Goal: Complete application form

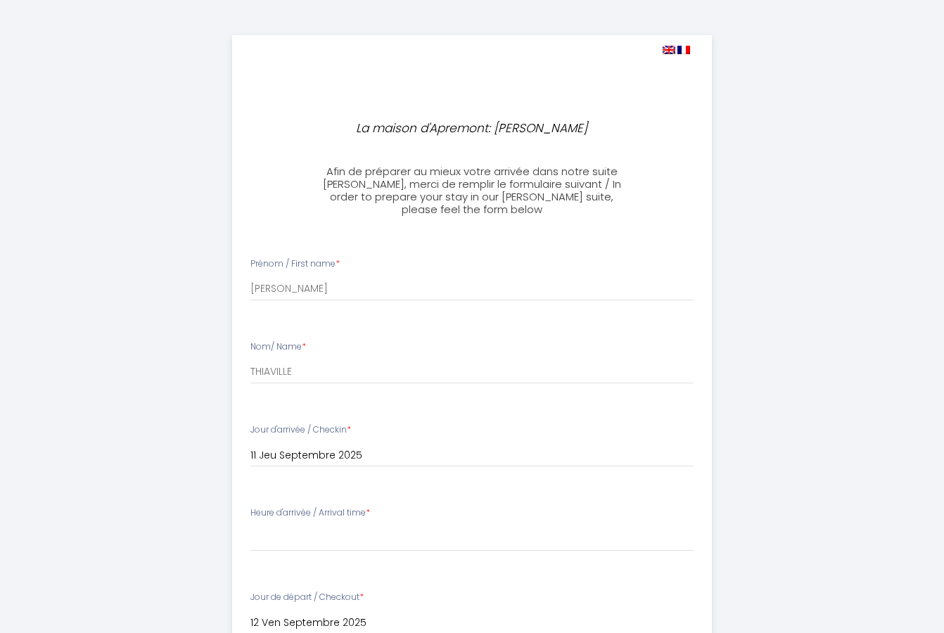
select select
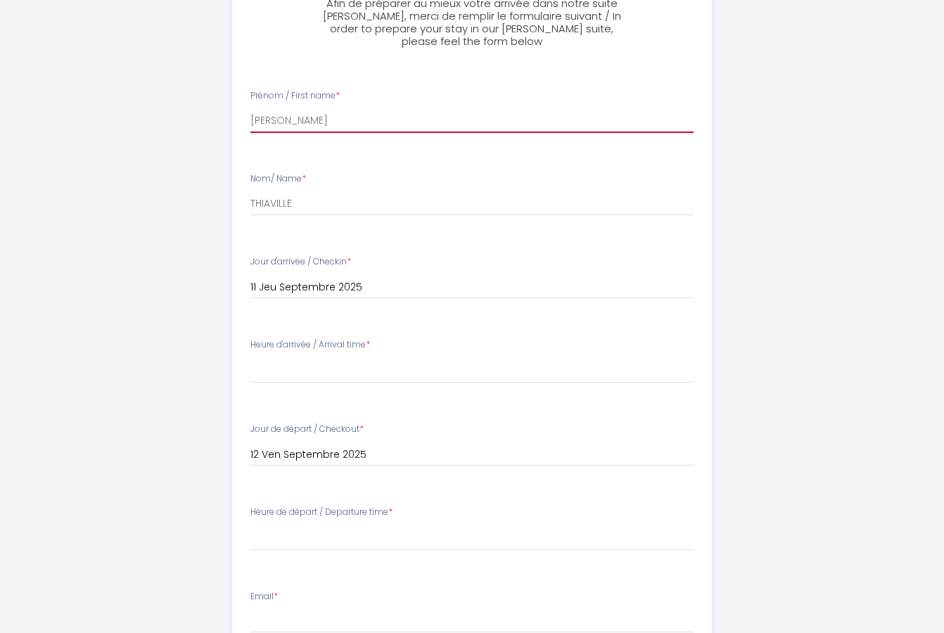
scroll to position [169, 0]
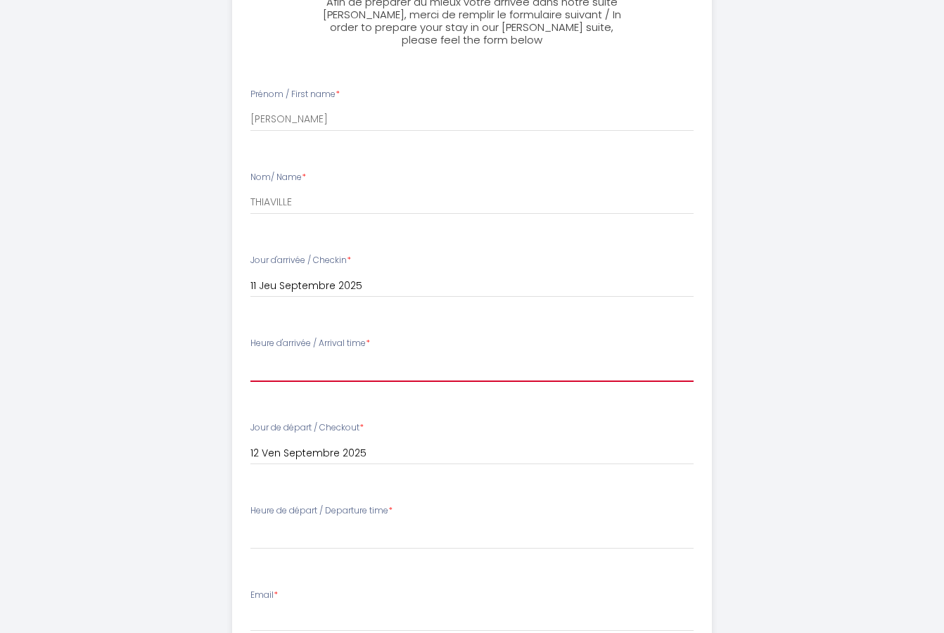
select select "15:30"
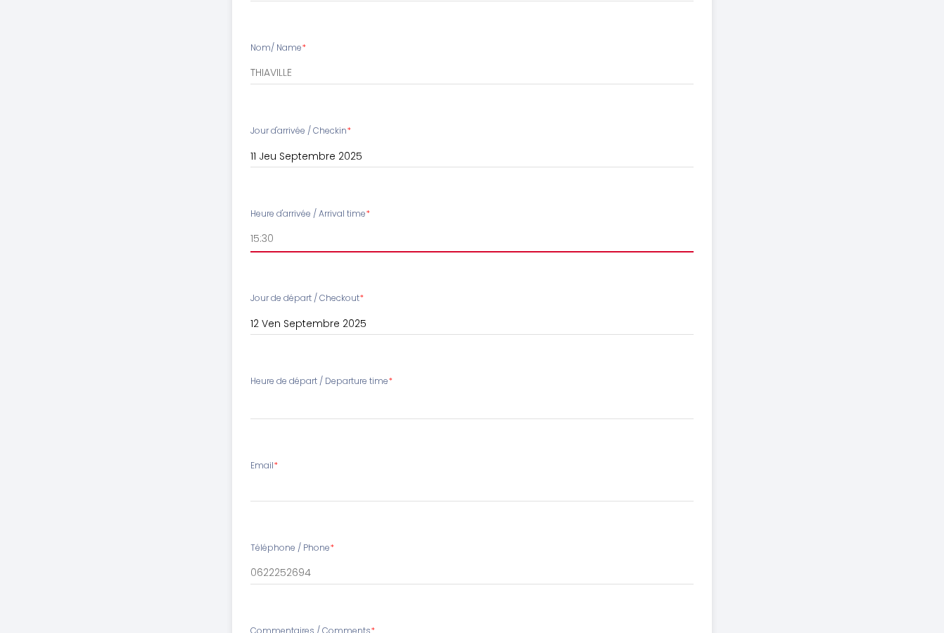
scroll to position [306, 0]
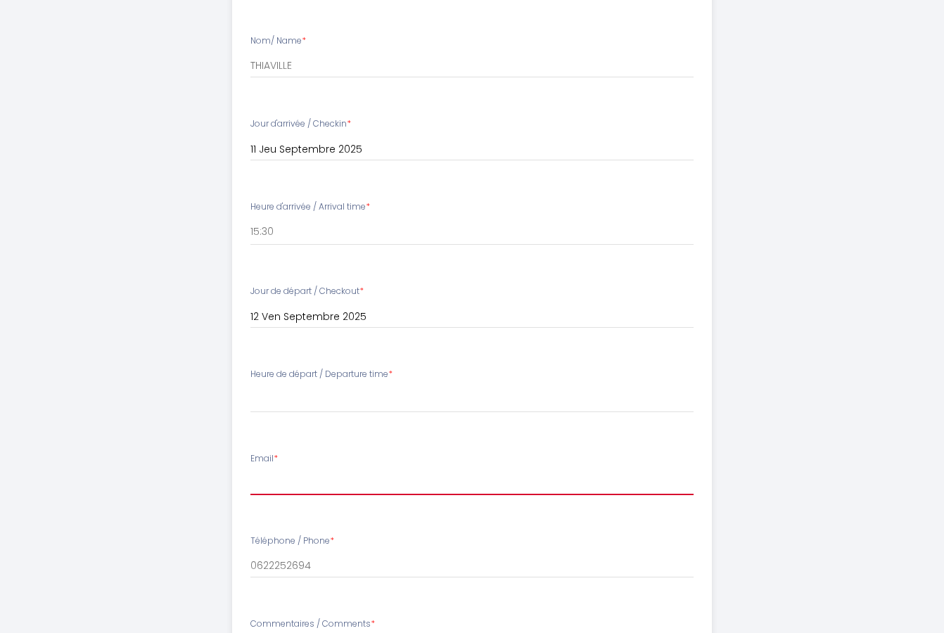
type input "[EMAIL_ADDRESS][DOMAIN_NAME]"
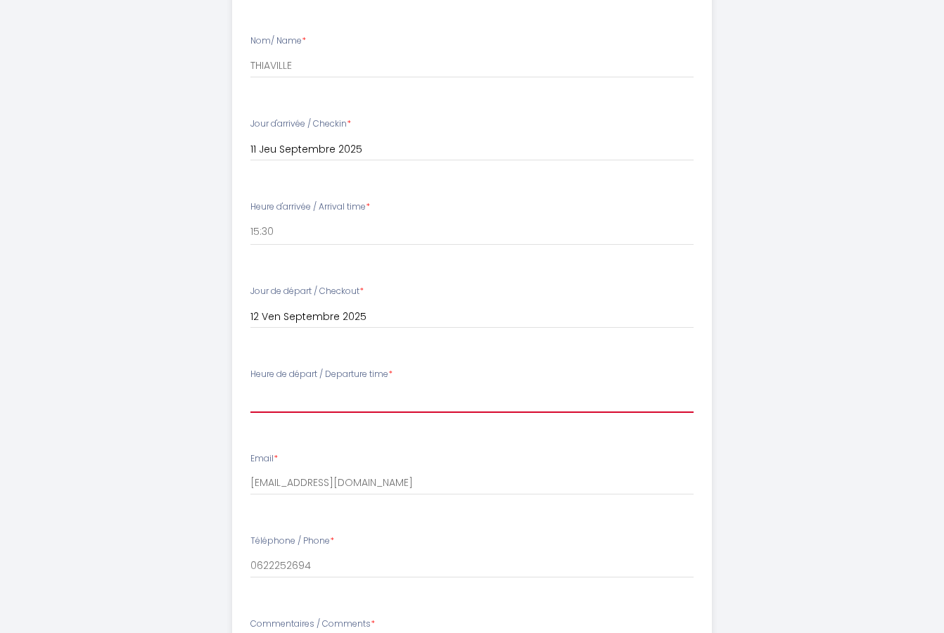
select select "10:00"
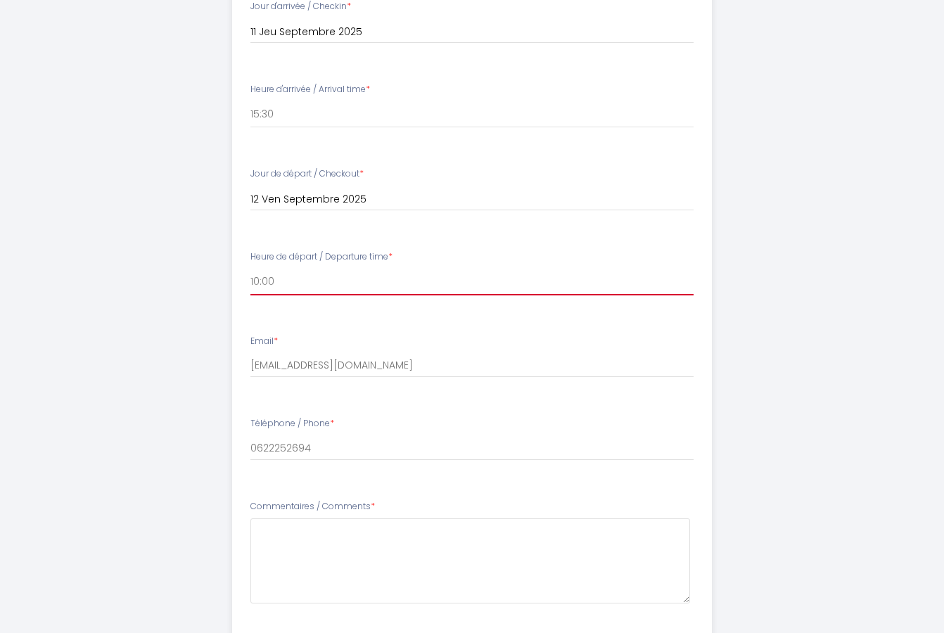
scroll to position [431, 0]
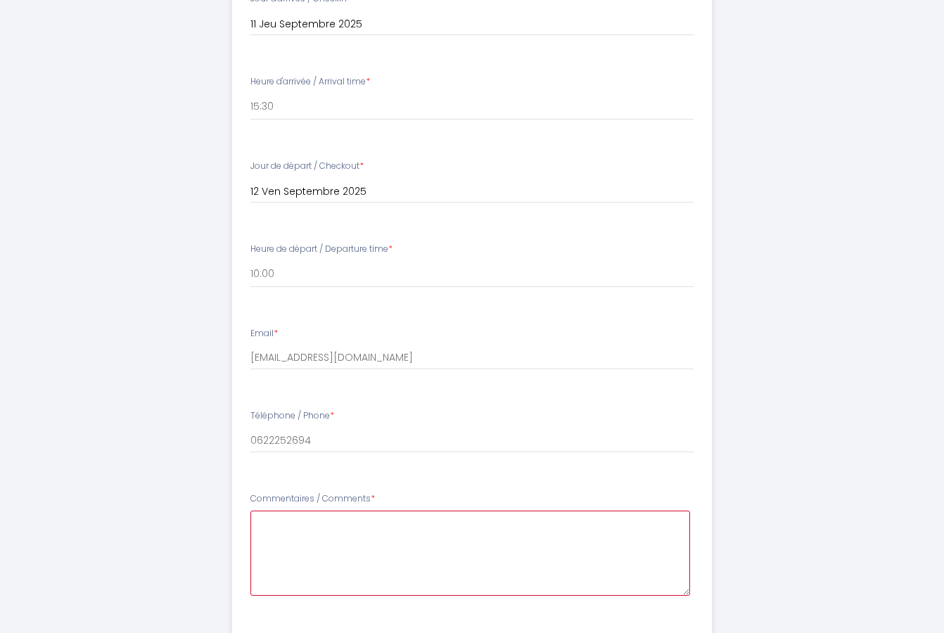
click at [259, 526] on Comments8 at bounding box center [470, 552] width 440 height 85
click at [411, 510] on Comments8 "Ces horaires restent indicatifs. En ce qui concerne notre départ, l'horaire peu…" at bounding box center [470, 552] width 440 height 85
click at [651, 532] on Comments8 "Ces horaires restent indicatifs. En ce qui concerne notre départ, l'horaire peu…" at bounding box center [470, 552] width 440 height 85
type Comments8 "Ces horaires restent indicatifs. En ce qui concerne notre départ, l'horaire peu…"
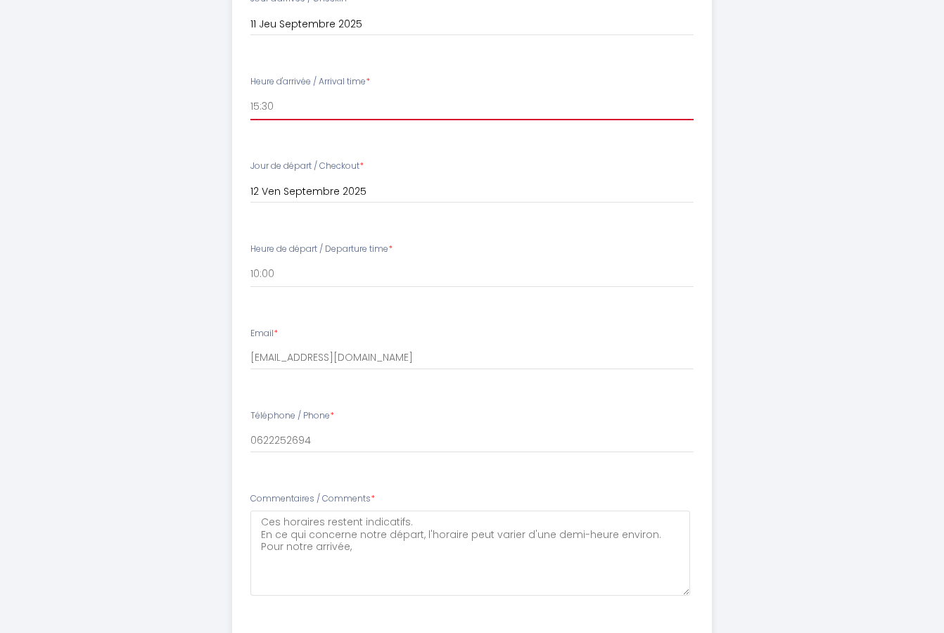
select select "15:00"
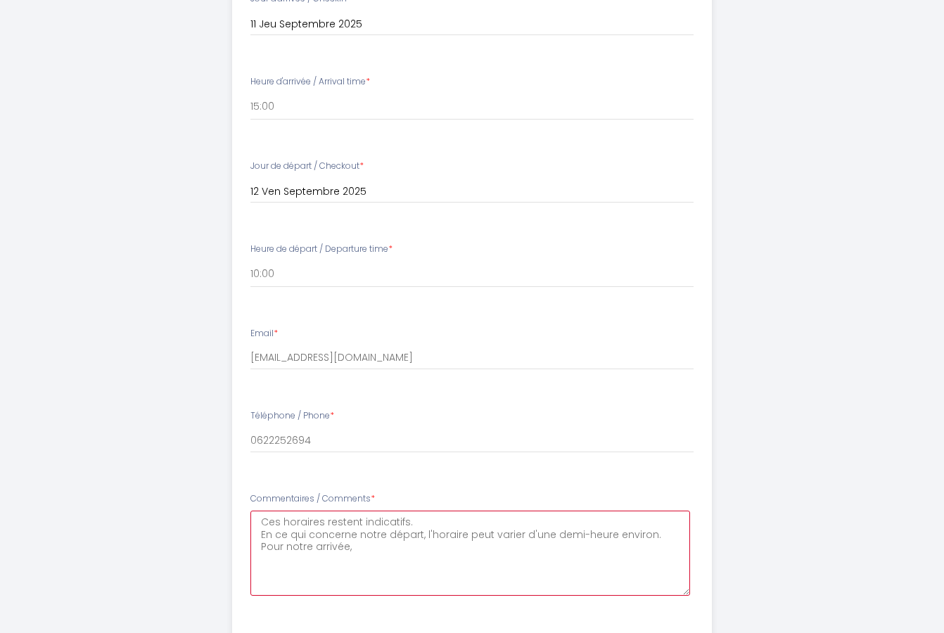
click at [362, 549] on Comments8 "Ces horaires restent indicatifs. En ce qui concerne notre départ, l'horaire peu…" at bounding box center [470, 552] width 440 height 85
click at [260, 512] on Comments8 "Ces horaires restent indicatifs. En ce qui concerne notre départ, l'horaire peu…" at bounding box center [470, 552] width 440 height 85
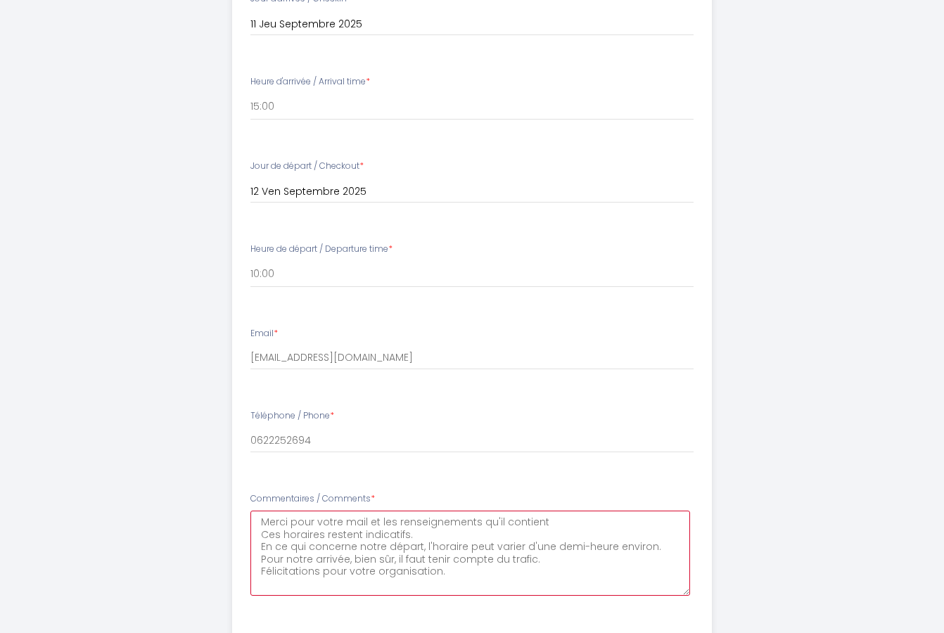
click at [477, 518] on Comments8 "Merci pour votre mail et les renseignements qu'il contient Ces horaires restent…" at bounding box center [470, 552] width 440 height 85
click at [594, 515] on Comments8 "Merci pour votre mail et les renseignements appréciés qu'il contient Ces horair…" at bounding box center [470, 552] width 440 height 85
drag, startPoint x: 261, startPoint y: 563, endPoint x: 356, endPoint y: 574, distance: 95.7
click at [356, 574] on Comments8 "Merci pour votre mail et les renseignements appréciés qu'il contient. Ces horai…" at bounding box center [470, 552] width 440 height 85
click at [601, 515] on Comments8 "Merci pour votre mail et les renseignements appréciés qu'il contient. Ces horai…" at bounding box center [470, 552] width 440 height 85
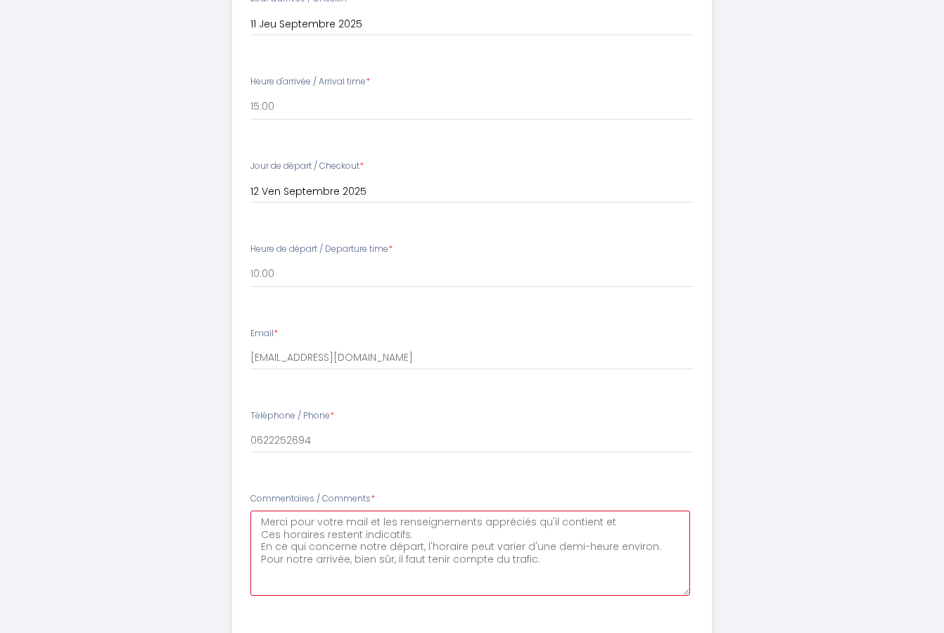
paste Comments8 "Félicitations pour votre organisation."
click at [603, 517] on Comments8 "Merci pour votre mail et les renseignements appréciés qu'il contient etFélicita…" at bounding box center [470, 552] width 440 height 85
click at [263, 538] on Comments8 "Merci pour votre mail et les renseignements appréciés qu'il contient et félicit…" at bounding box center [470, 552] width 440 height 85
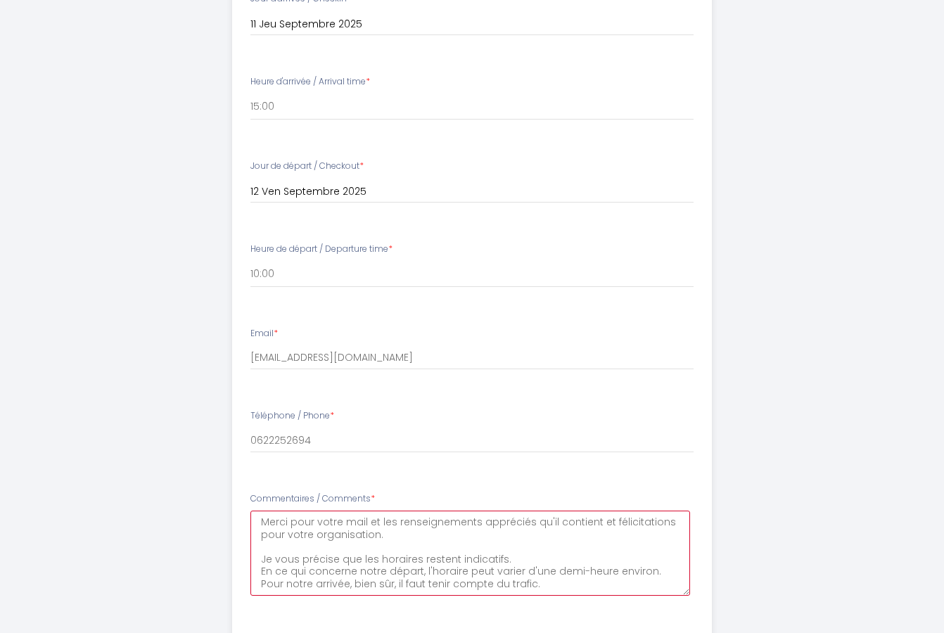
click at [418, 552] on Comments8 "Merci pour votre mail et les renseignements appréciés qu'il contient et félicit…" at bounding box center [470, 552] width 440 height 85
drag, startPoint x: 418, startPoint y: 549, endPoint x: 461, endPoint y: 548, distance: 42.2
click at [461, 548] on Comments8 "Merci pour votre mail et les renseignements appréciés qu'il contient et félicit…" at bounding box center [470, 552] width 440 height 85
click at [567, 548] on Comments8 "Merci pour votre mail et les renseignements appréciés qu'il contient et félicit…" at bounding box center [470, 552] width 440 height 85
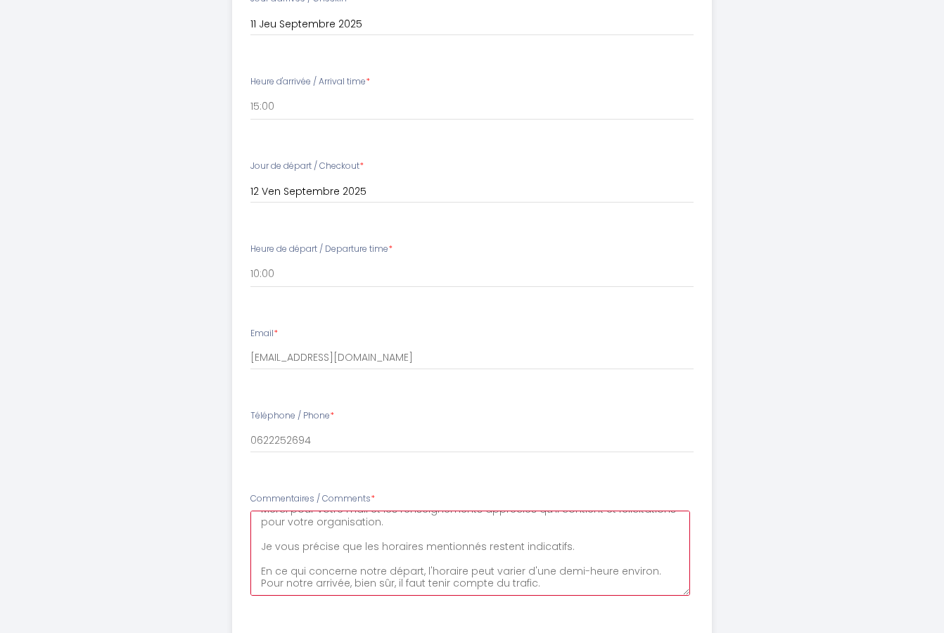
scroll to position [22, 0]
click at [552, 565] on Comments8 "Merci pour votre mail et les renseignements appréciés qu'il contient et félicit…" at bounding box center [470, 552] width 440 height 85
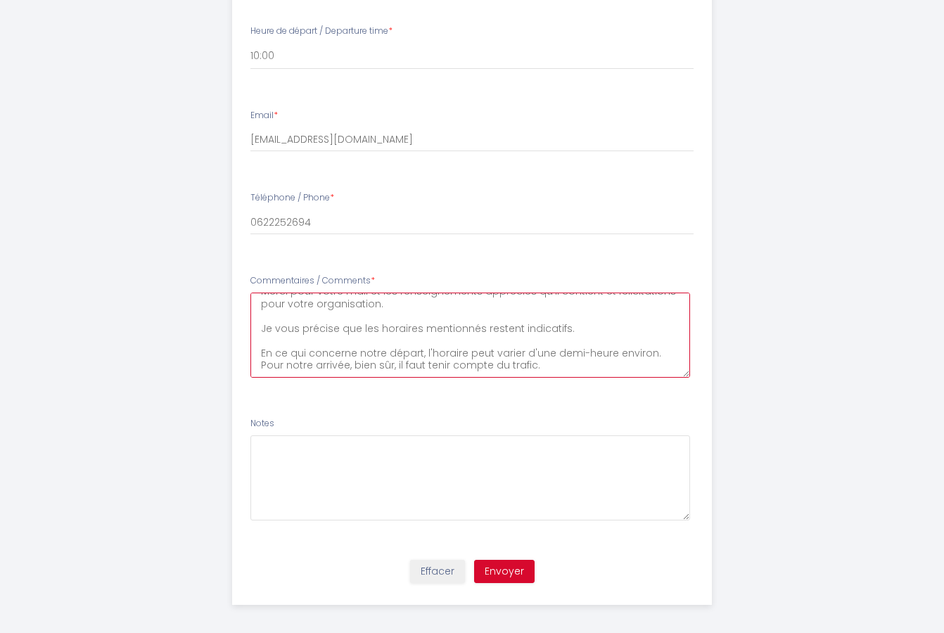
scroll to position [648, 0]
type Comments8 "Merci pour votre mail et les renseignements appréciés qu'il contient et félicit…"
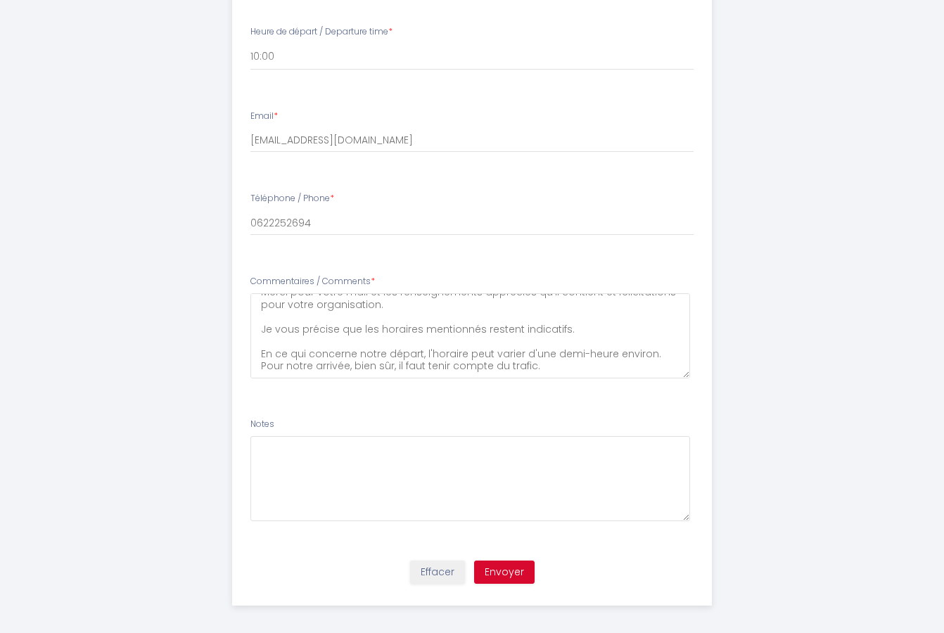
click at [501, 565] on button "Envoyer" at bounding box center [504, 572] width 60 height 24
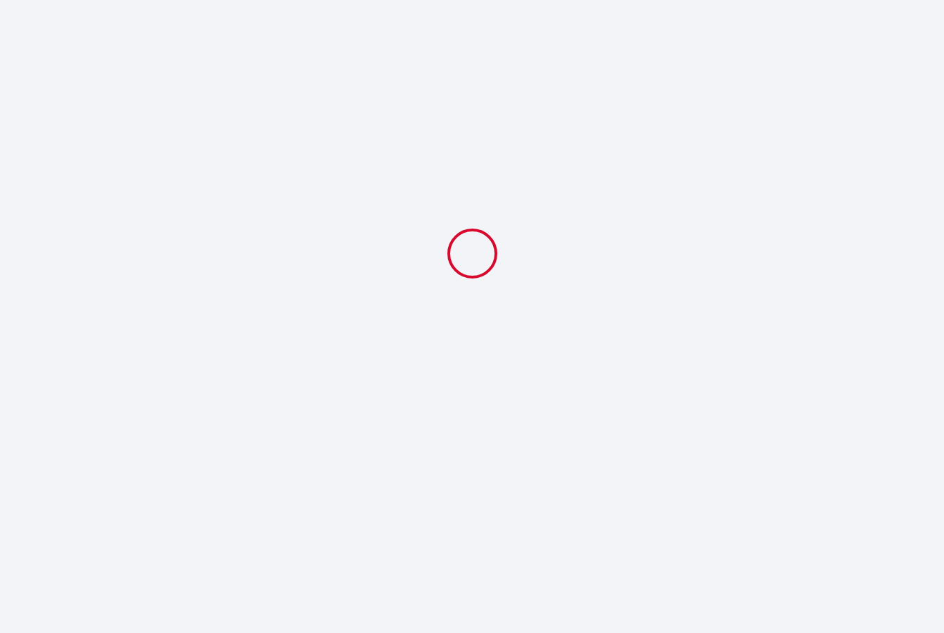
select select "10:00"
